Goal: Information Seeking & Learning: Compare options

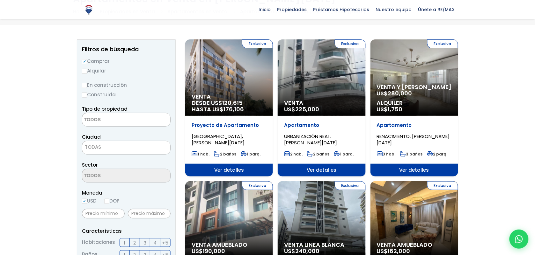
click at [104, 120] on textarea "Search" at bounding box center [113, 120] width 62 height 14
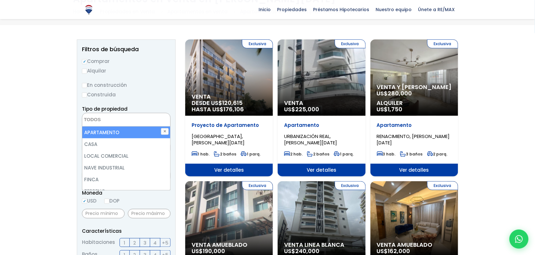
click at [104, 133] on li "APARTAMENTO" at bounding box center [126, 133] width 88 height 12
select select "apartment"
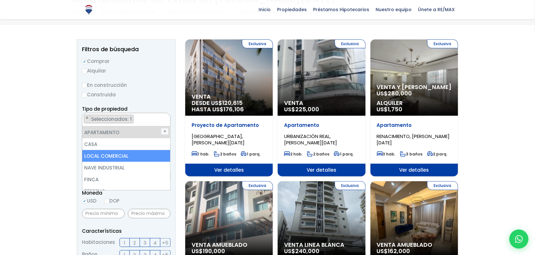
click at [96, 157] on li "LOCAL COMERCIAL" at bounding box center [126, 156] width 88 height 12
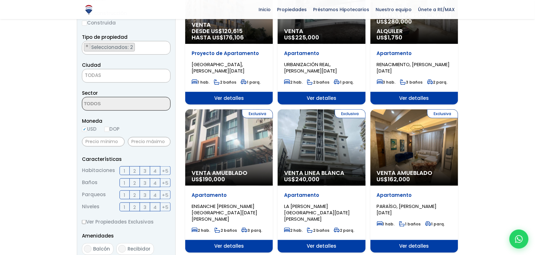
scroll to position [121, 0]
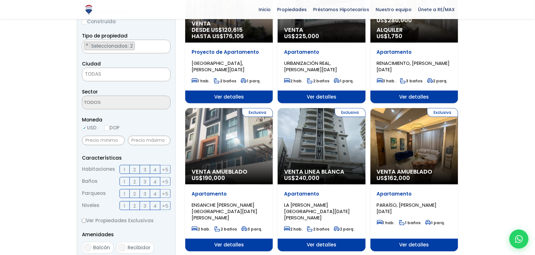
click at [109, 129] on input "DOP" at bounding box center [106, 128] width 5 height 5
radio input "true"
click at [85, 129] on input "USD" at bounding box center [84, 128] width 5 height 5
radio input "true"
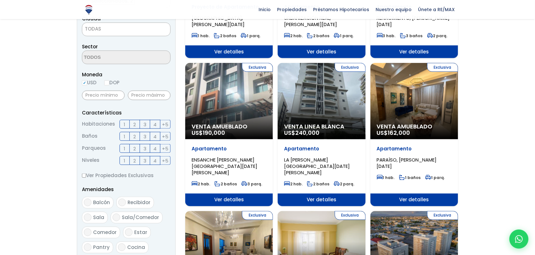
scroll to position [169, 0]
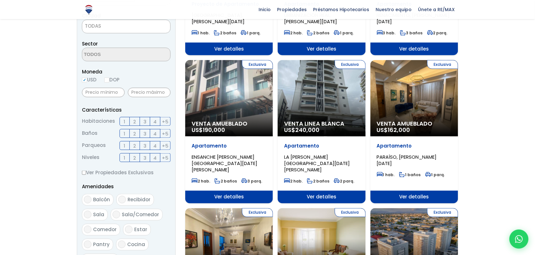
click at [135, 122] on span "2" at bounding box center [134, 122] width 3 height 8
click at [0, 0] on input "2" at bounding box center [0, 0] width 0 height 0
click at [141, 122] on label "3" at bounding box center [145, 121] width 10 height 9
click at [0, 0] on input "3" at bounding box center [0, 0] width 0 height 0
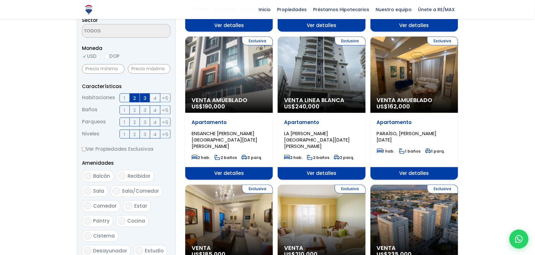
scroll to position [193, 0]
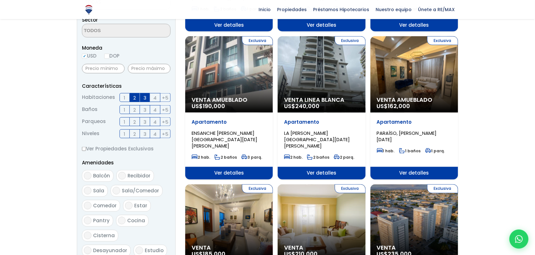
click at [137, 110] on label "2" at bounding box center [135, 109] width 10 height 9
click at [0, 0] on input "2" at bounding box center [0, 0] width 0 height 0
click at [136, 109] on label "2" at bounding box center [135, 109] width 10 height 9
click at [0, 0] on input "2" at bounding box center [0, 0] width 0 height 0
click at [136, 119] on span "2" at bounding box center [134, 122] width 3 height 8
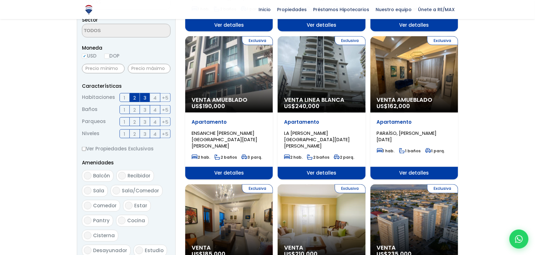
click at [0, 0] on input "2" at bounding box center [0, 0] width 0 height 0
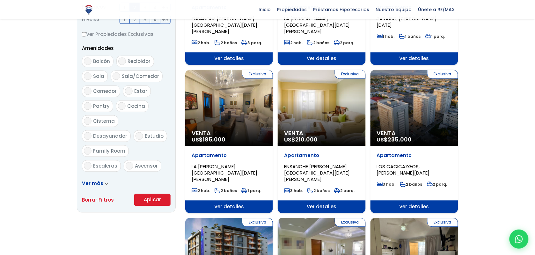
scroll to position [309, 0]
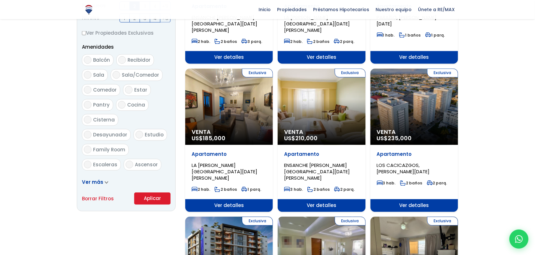
click at [152, 195] on button "Aplicar" at bounding box center [152, 199] width 36 height 12
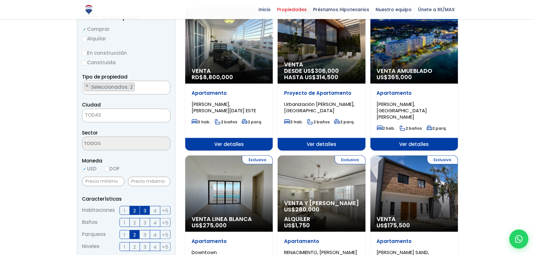
scroll to position [82, 0]
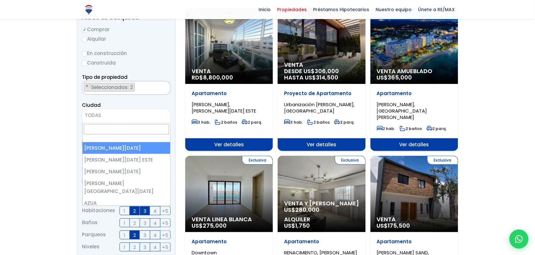
click at [130, 113] on span "TODAS" at bounding box center [126, 115] width 88 height 9
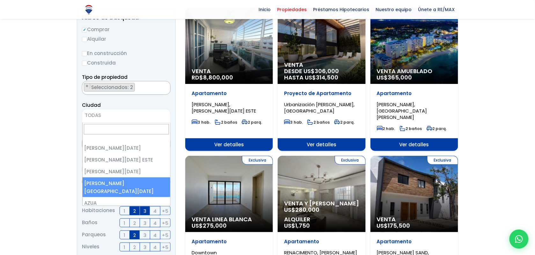
scroll to position [3, 0]
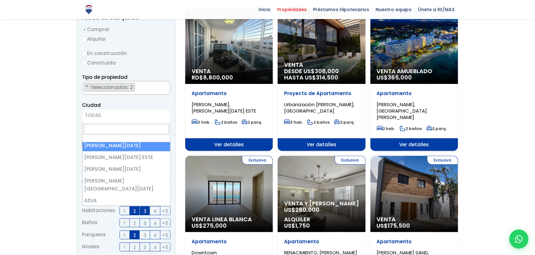
select select "1"
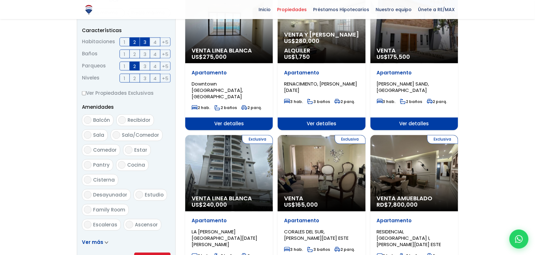
scroll to position [319, 0]
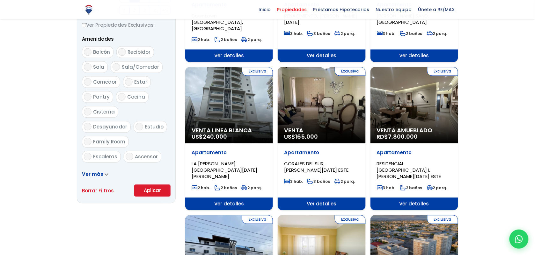
click at [150, 190] on button "Aplicar" at bounding box center [152, 191] width 36 height 12
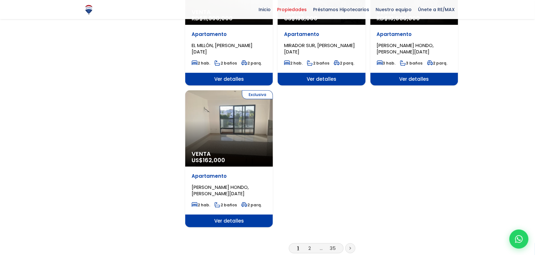
scroll to position [729, 0]
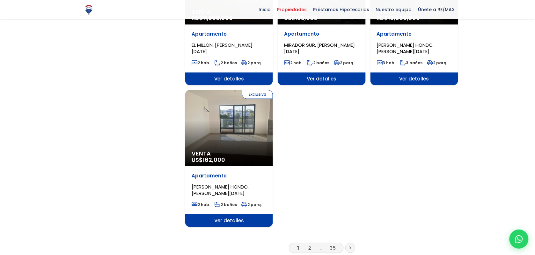
click at [309, 245] on link "2" at bounding box center [309, 248] width 3 height 7
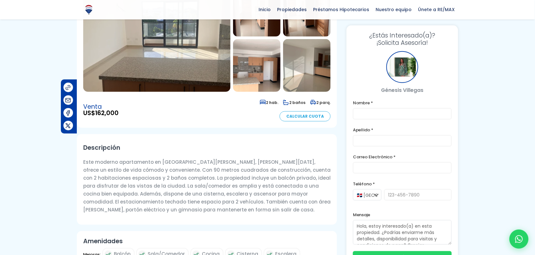
scroll to position [103, 0]
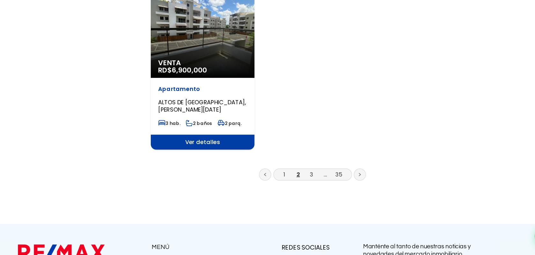
scroll to position [784, 0]
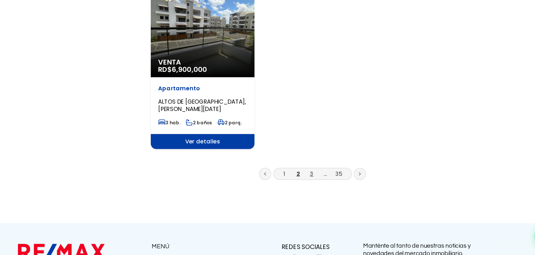
click at [321, 183] on link "3" at bounding box center [321, 186] width 3 height 7
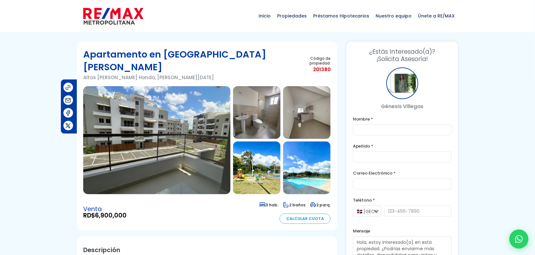
click at [199, 108] on img at bounding box center [156, 140] width 147 height 108
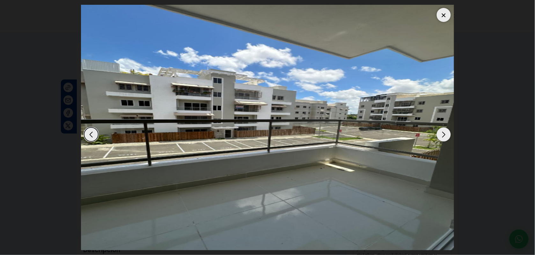
click at [444, 131] on div "Next slide" at bounding box center [443, 135] width 14 height 14
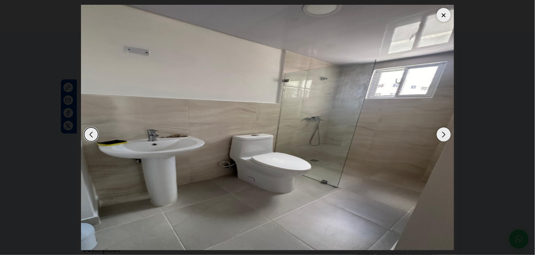
click at [444, 131] on div "Next slide" at bounding box center [443, 135] width 14 height 14
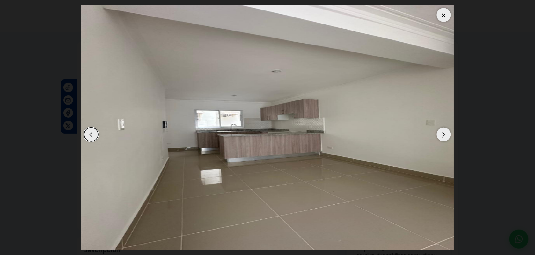
click at [444, 131] on div "Next slide" at bounding box center [443, 135] width 14 height 14
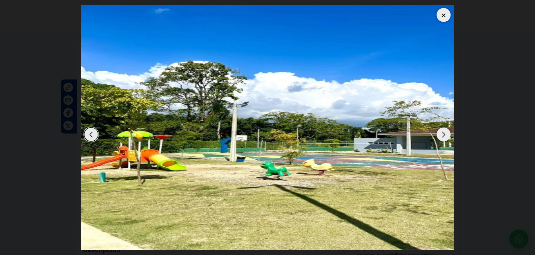
click at [444, 131] on div "Next slide" at bounding box center [443, 135] width 14 height 14
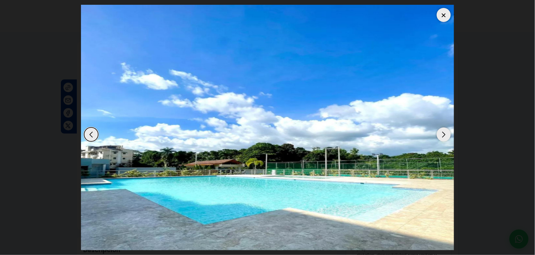
click at [444, 131] on div "Next slide" at bounding box center [443, 135] width 14 height 14
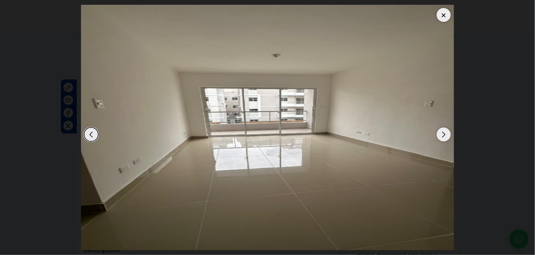
click at [444, 131] on div "Next slide" at bounding box center [443, 135] width 14 height 14
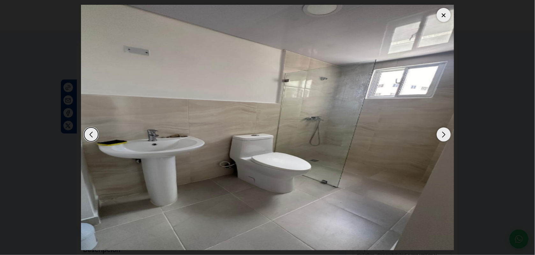
click at [444, 131] on div "Next slide" at bounding box center [443, 135] width 14 height 14
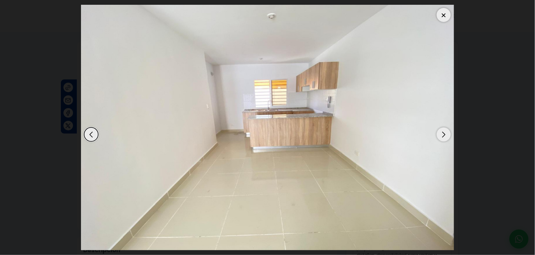
click at [444, 131] on div "Next slide" at bounding box center [443, 135] width 14 height 14
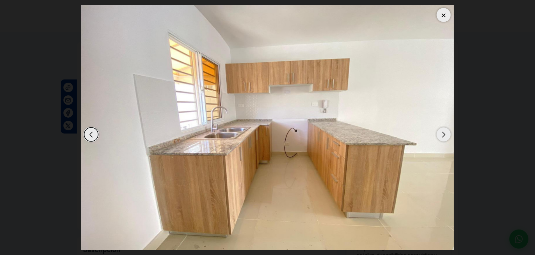
click at [444, 131] on div "Next slide" at bounding box center [443, 135] width 14 height 14
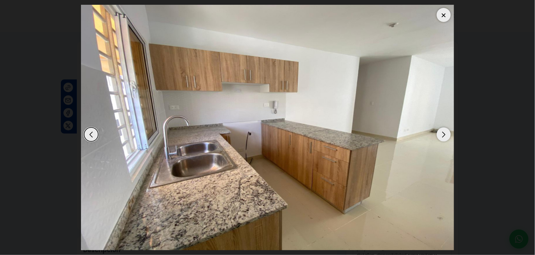
click at [444, 131] on div "Next slide" at bounding box center [443, 135] width 14 height 14
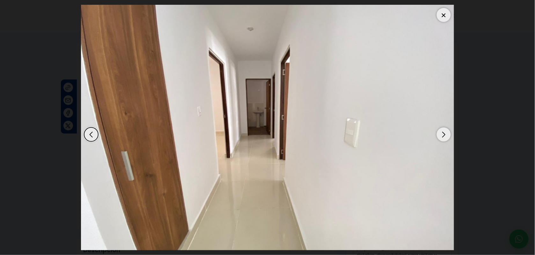
click at [444, 131] on div "Next slide" at bounding box center [443, 135] width 14 height 14
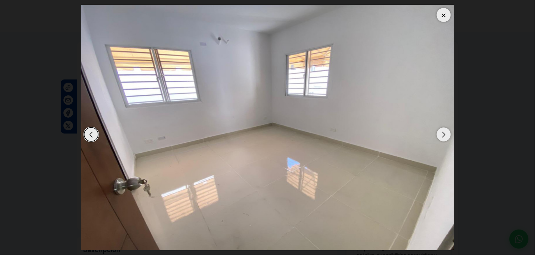
click at [458, 111] on dialog at bounding box center [267, 127] width 382 height 255
click at [446, 18] on div at bounding box center [443, 15] width 14 height 14
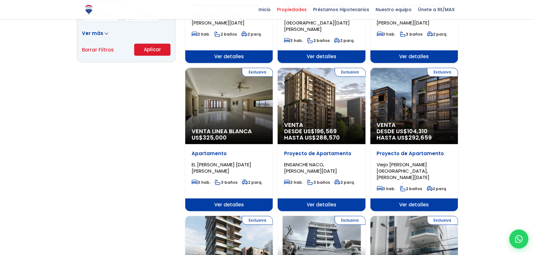
scroll to position [461, 0]
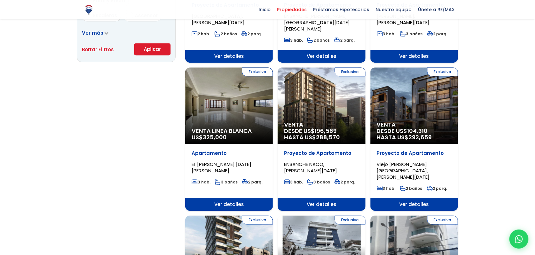
click at [406, 128] on span "DESDE US$ 104,310 HASTA US$ 292,659" at bounding box center [414, 134] width 75 height 13
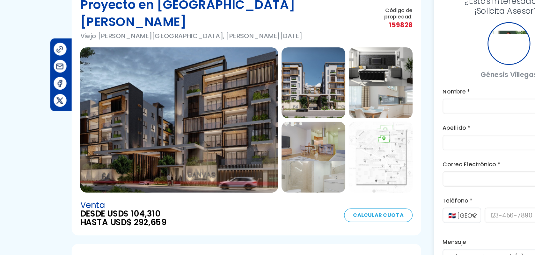
scroll to position [9, 0]
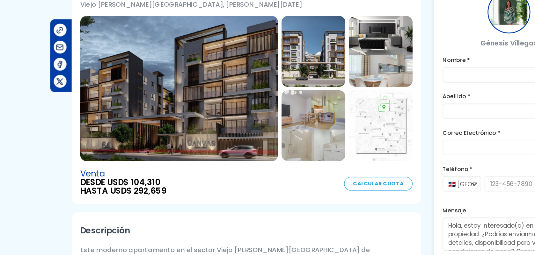
click at [186, 144] on img at bounding box center [156, 131] width 147 height 108
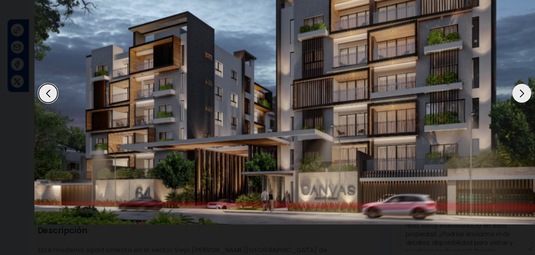
click at [444, 135] on div "Next slide" at bounding box center [443, 135] width 14 height 14
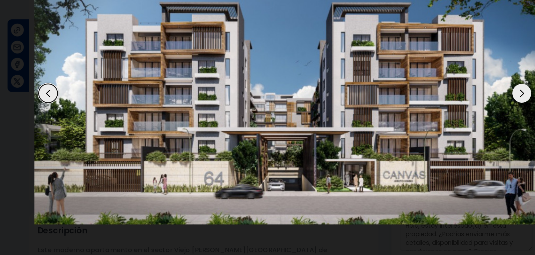
click at [444, 135] on div "Next slide" at bounding box center [443, 135] width 14 height 14
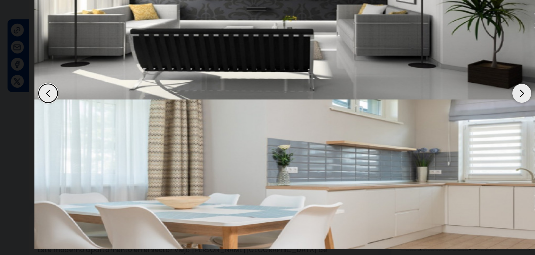
click at [444, 135] on div "Next slide" at bounding box center [443, 135] width 14 height 14
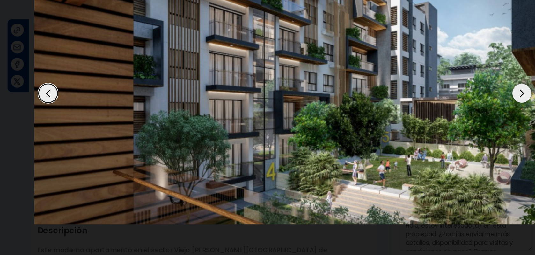
click at [93, 135] on div "Previous slide" at bounding box center [91, 135] width 14 height 14
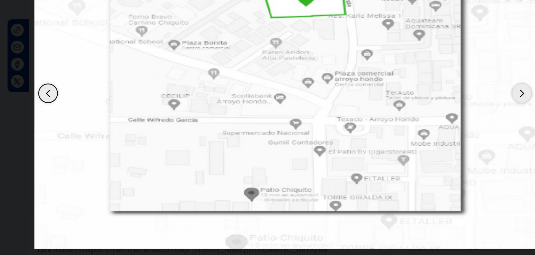
click at [241, 151] on img "5 / 14" at bounding box center [267, 128] width 373 height 246
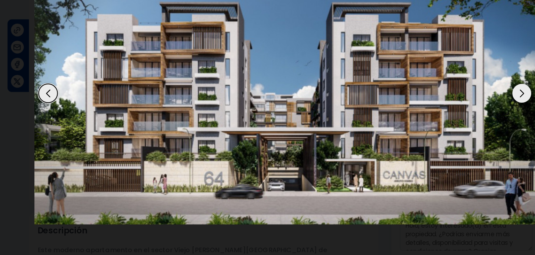
click at [76, 154] on dialog at bounding box center [267, 127] width 382 height 255
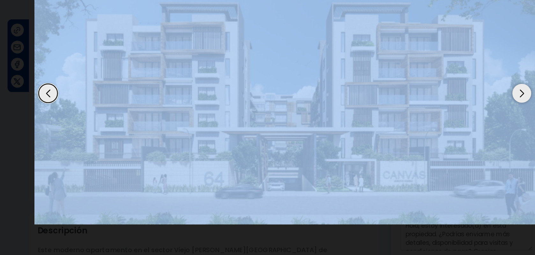
click at [76, 154] on dialog at bounding box center [267, 127] width 382 height 255
click at [359, 238] on div "2 / 14" at bounding box center [267, 128] width 373 height 246
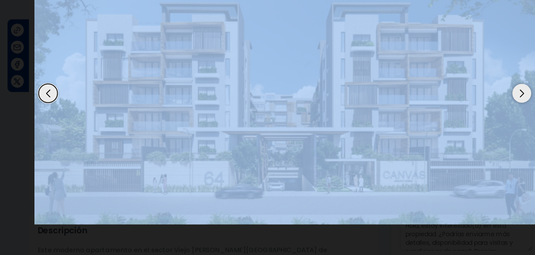
click at [359, 238] on div "2 / 14" at bounding box center [267, 128] width 373 height 246
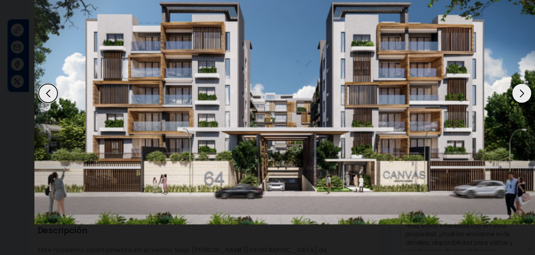
click at [76, 158] on dialog at bounding box center [267, 127] width 382 height 255
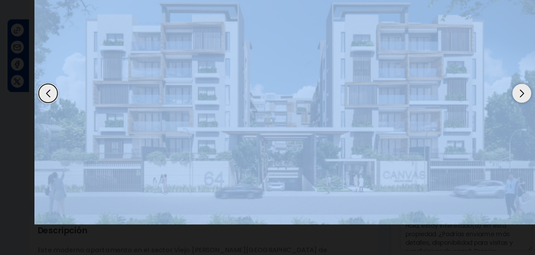
click at [76, 158] on dialog at bounding box center [267, 127] width 382 height 255
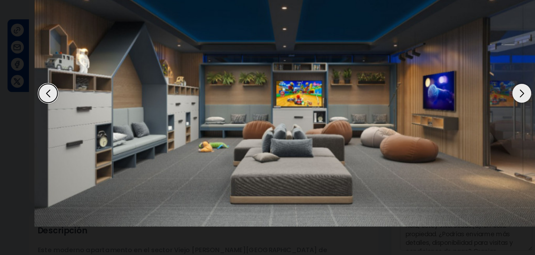
click at [76, 150] on dialog at bounding box center [267, 127] width 382 height 255
click at [442, 137] on div "Next slide" at bounding box center [443, 135] width 14 height 14
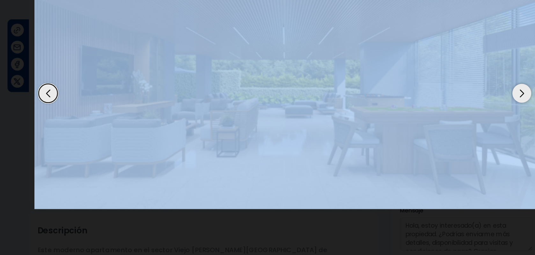
click at [442, 137] on div "Next slide" at bounding box center [443, 135] width 14 height 14
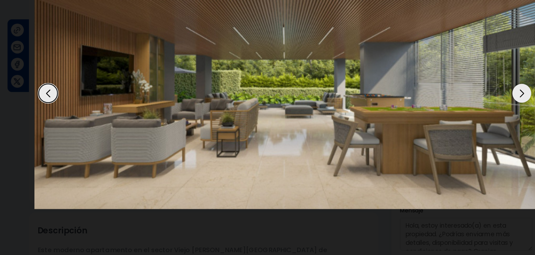
click at [442, 137] on div "Next slide" at bounding box center [443, 135] width 14 height 14
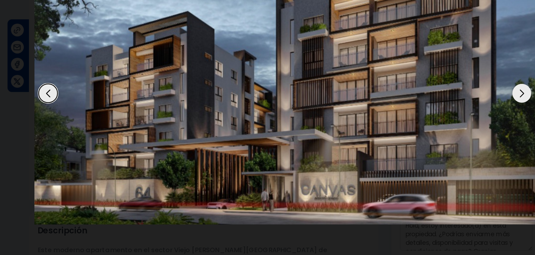
click at [441, 136] on div "Next slide" at bounding box center [443, 135] width 14 height 14
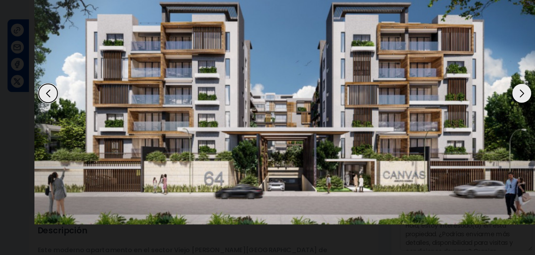
click at [441, 136] on div "Next slide" at bounding box center [443, 135] width 14 height 14
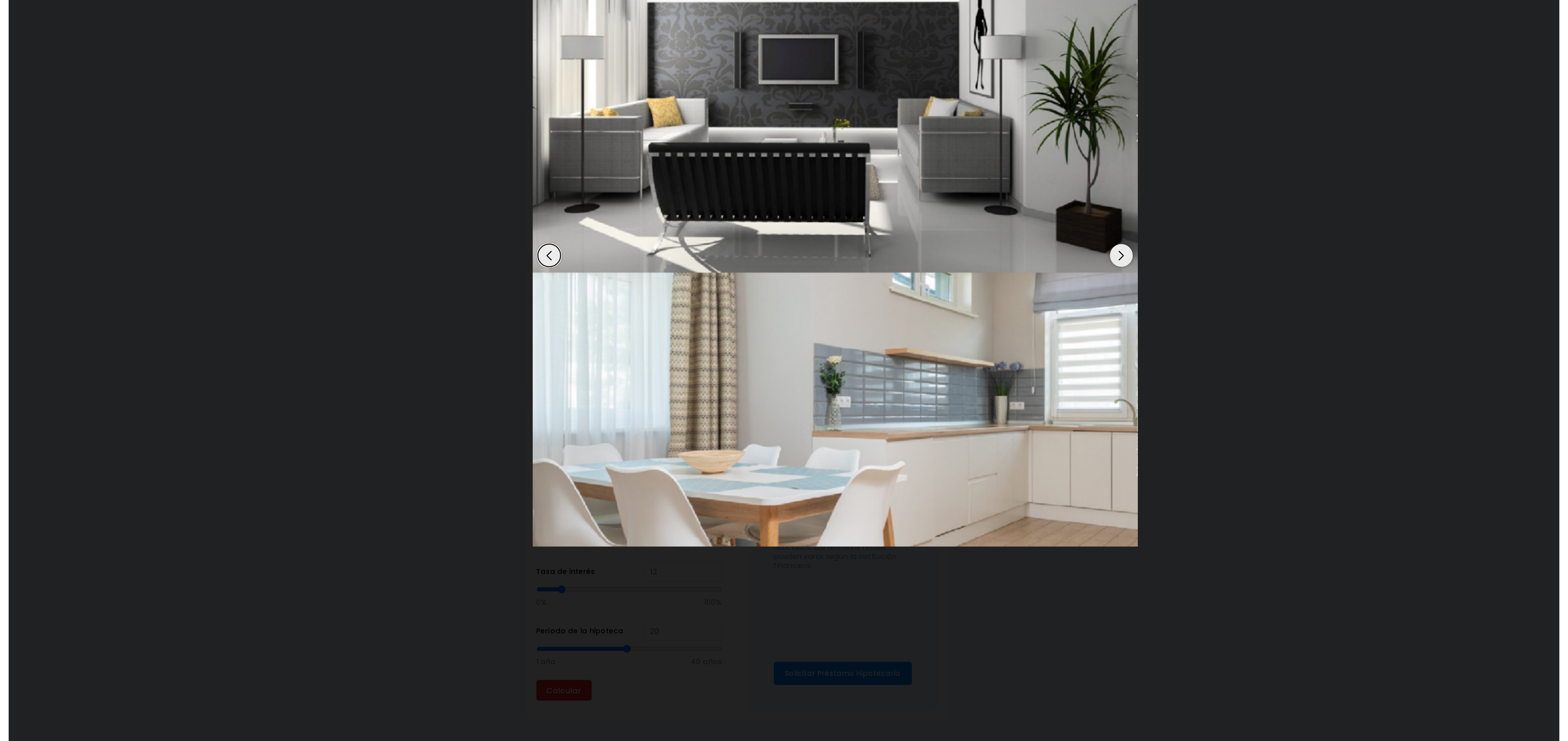
scroll to position [0, 0]
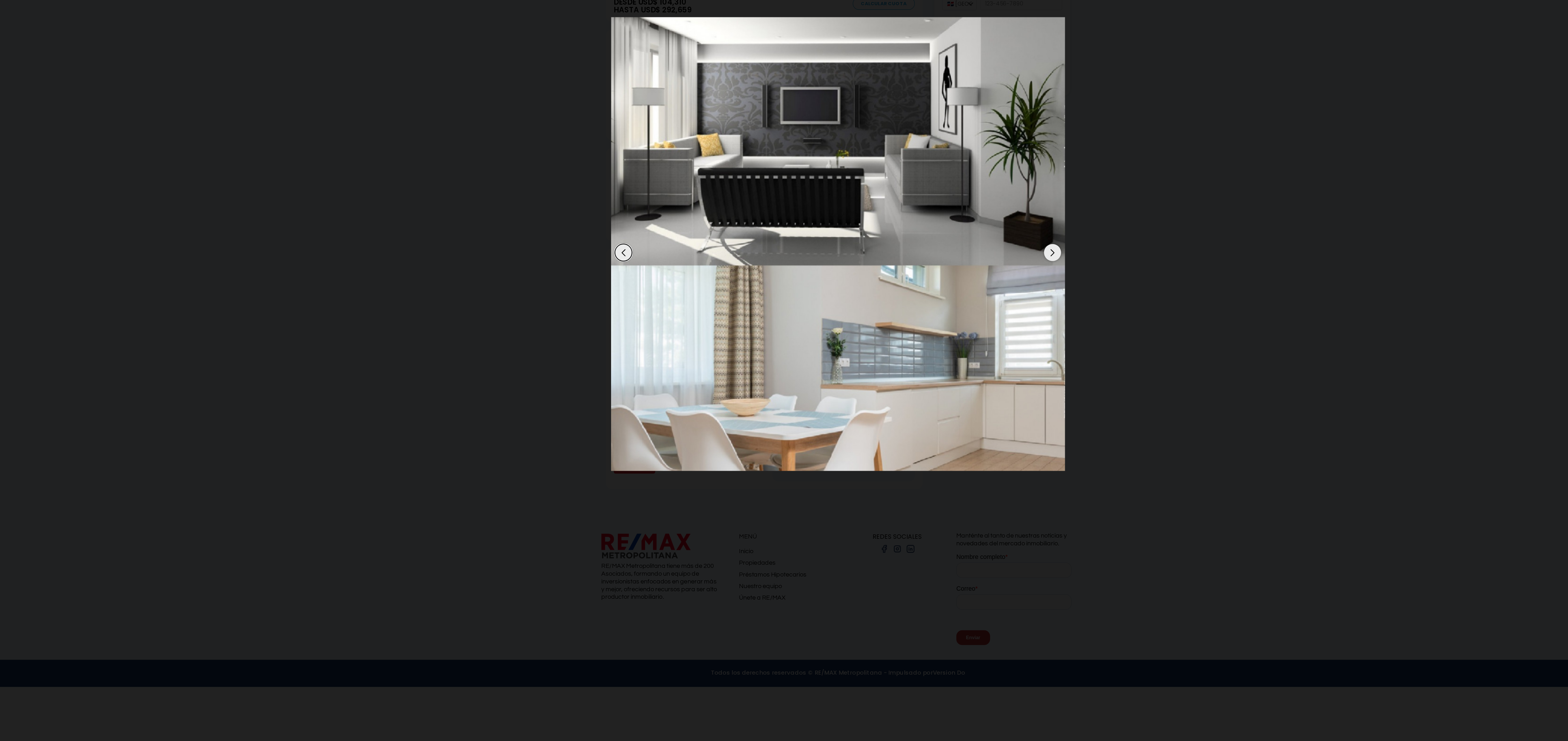
click at [484, 231] on img "3 / 14" at bounding box center [784, 370] width 338 height 338
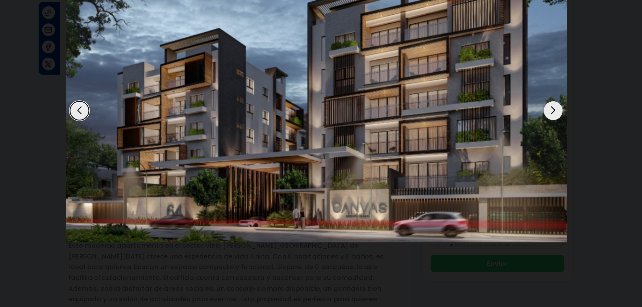
scroll to position [0, 0]
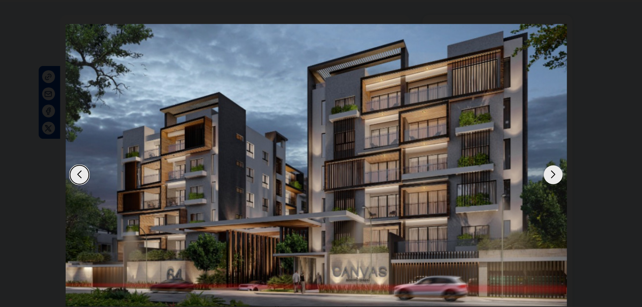
click at [496, 160] on div "Next slide" at bounding box center [497, 161] width 14 height 14
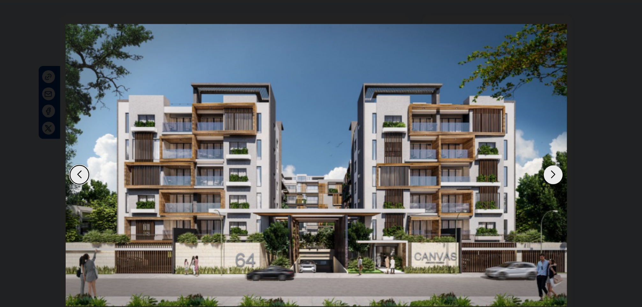
click at [496, 160] on div "Next slide" at bounding box center [497, 161] width 14 height 14
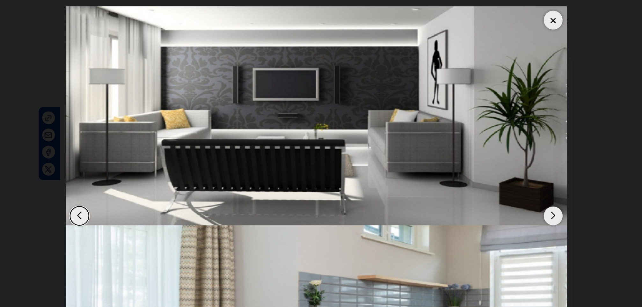
click at [492, 162] on div "Next slide" at bounding box center [497, 161] width 14 height 14
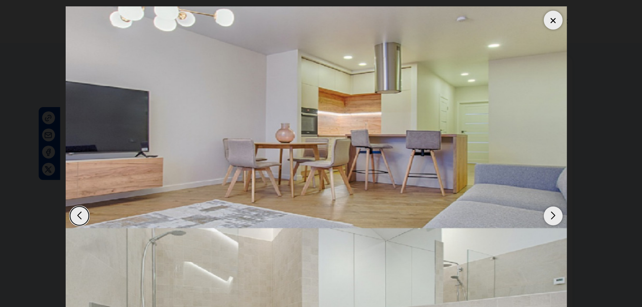
click at [499, 160] on div "Next slide" at bounding box center [497, 161] width 14 height 14
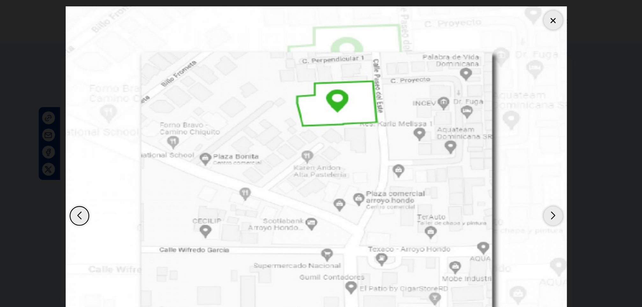
click at [499, 160] on div "Next slide" at bounding box center [497, 161] width 14 height 14
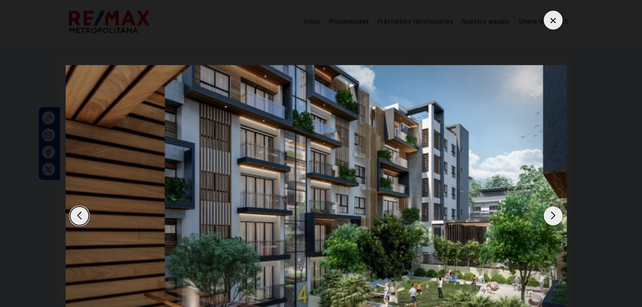
click at [499, 160] on div "Next slide" at bounding box center [497, 161] width 14 height 14
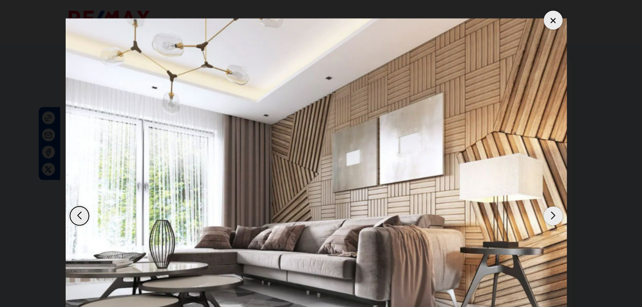
click at [499, 160] on div "Next slide" at bounding box center [497, 161] width 14 height 14
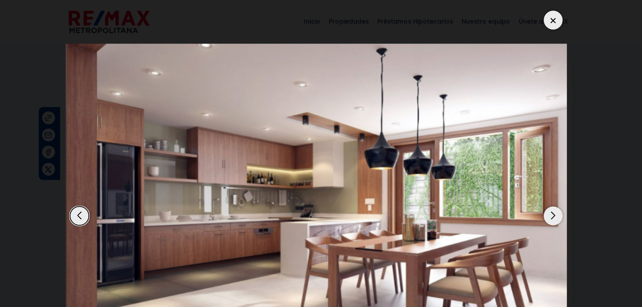
click at [499, 161] on div "Next slide" at bounding box center [497, 161] width 14 height 14
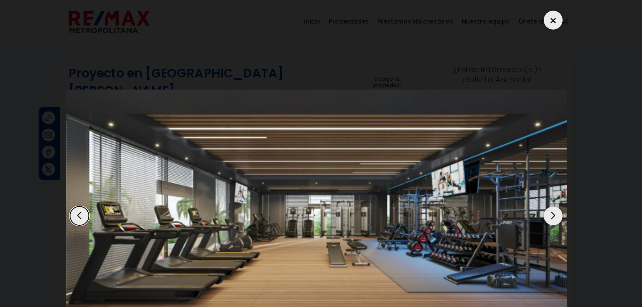
click at [499, 161] on div "Next slide" at bounding box center [497, 161] width 14 height 14
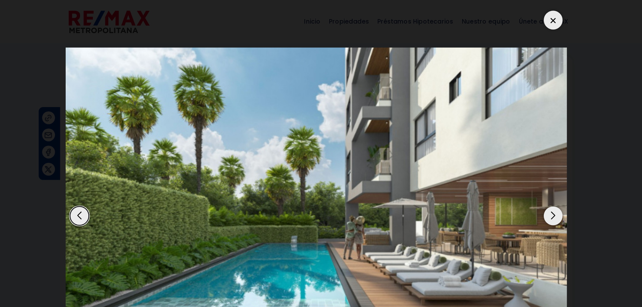
click at [512, 126] on dialog at bounding box center [321, 153] width 382 height 307
click at [499, 13] on div at bounding box center [497, 15] width 14 height 14
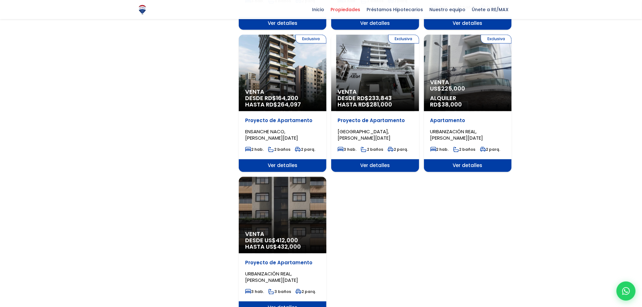
scroll to position [810, 0]
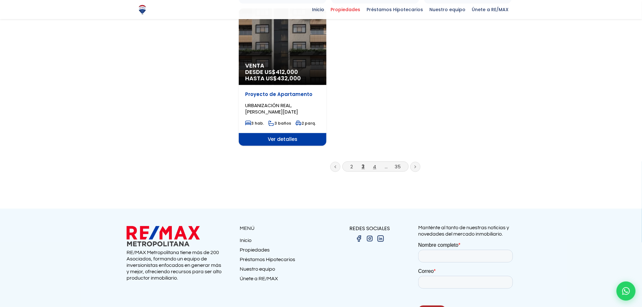
click at [374, 163] on link "4" at bounding box center [374, 166] width 3 height 7
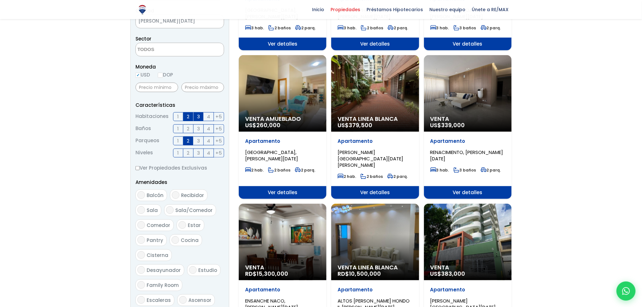
scroll to position [75, 0]
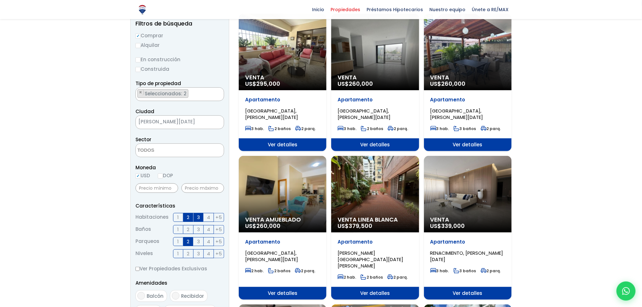
click at [158, 118] on span "[PERSON_NAME][DATE]" at bounding box center [172, 121] width 72 height 9
type input "viejo"
click at [156, 128] on span "× [PERSON_NAME][DATE]" at bounding box center [179, 122] width 89 height 14
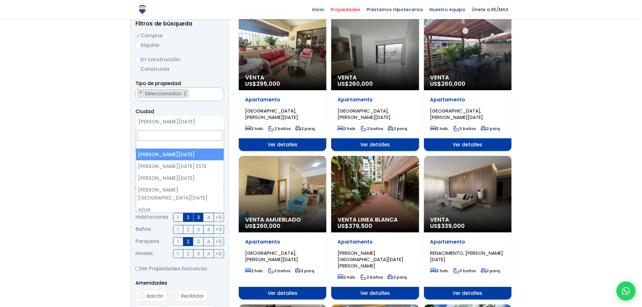
drag, startPoint x: 156, startPoint y: 128, endPoint x: 155, endPoint y: 122, distance: 6.2
click at [155, 122] on span "× [PERSON_NAME][DATE]" at bounding box center [179, 122] width 89 height 14
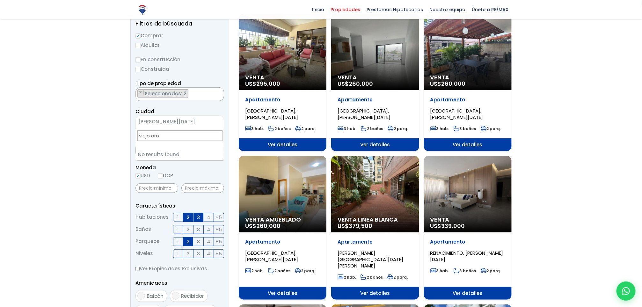
type input "viejo aror"
click at [190, 91] on ul "× Seleccionados: 2 × Seleccionados: 2" at bounding box center [176, 95] width 80 height 14
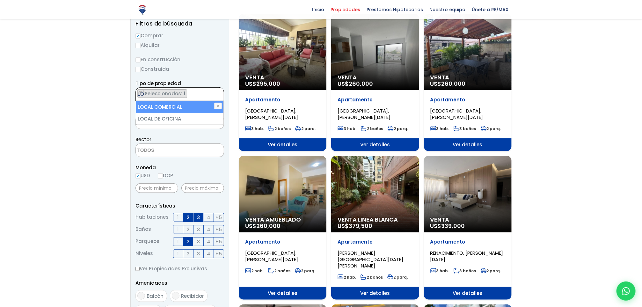
type textarea "L"
select select
type textarea "A"
